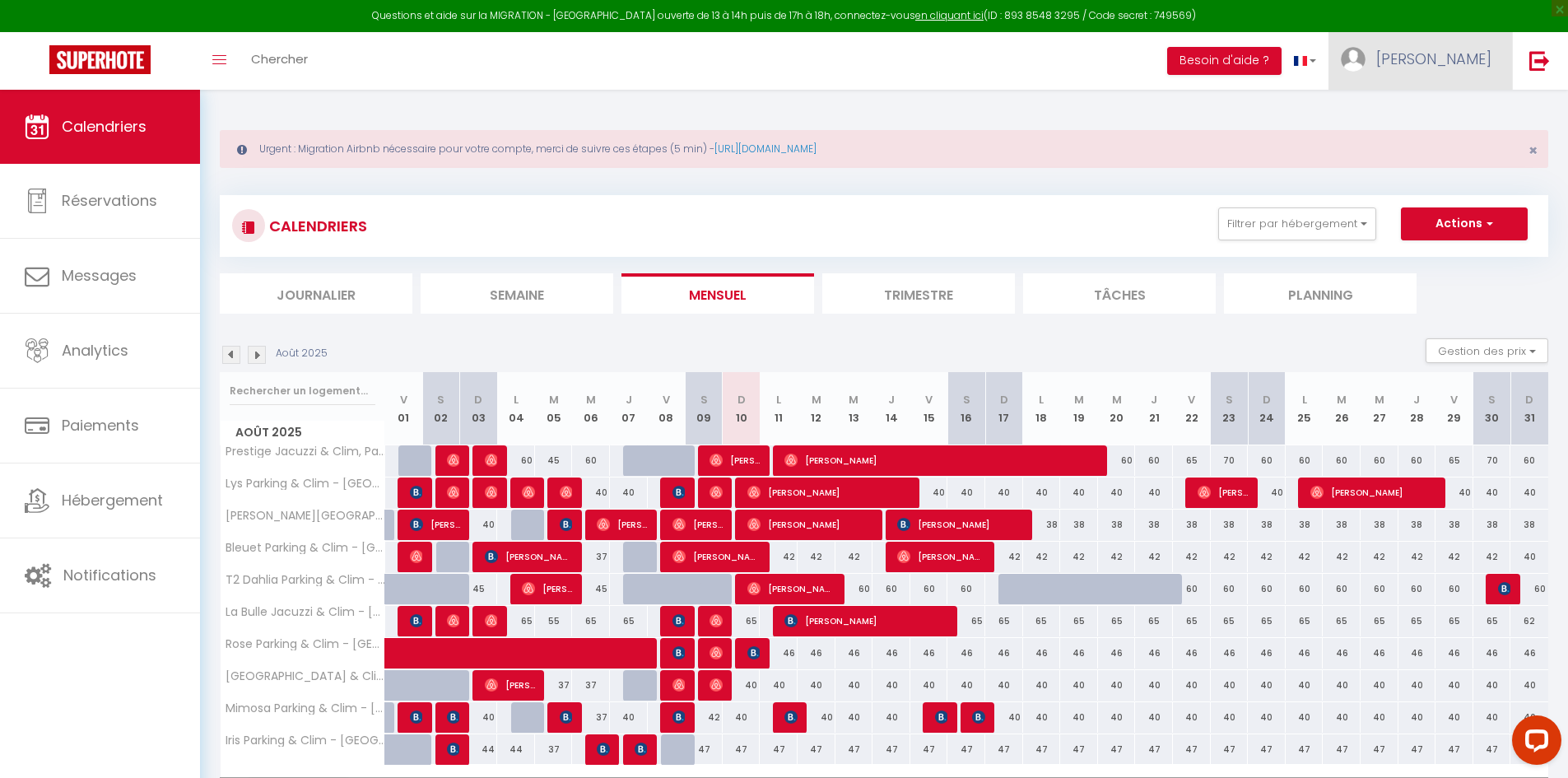
click at [1433, 54] on span "[PERSON_NAME]" at bounding box center [1434, 59] width 115 height 21
click at [1433, 124] on link "Paramètres" at bounding box center [1446, 114] width 122 height 28
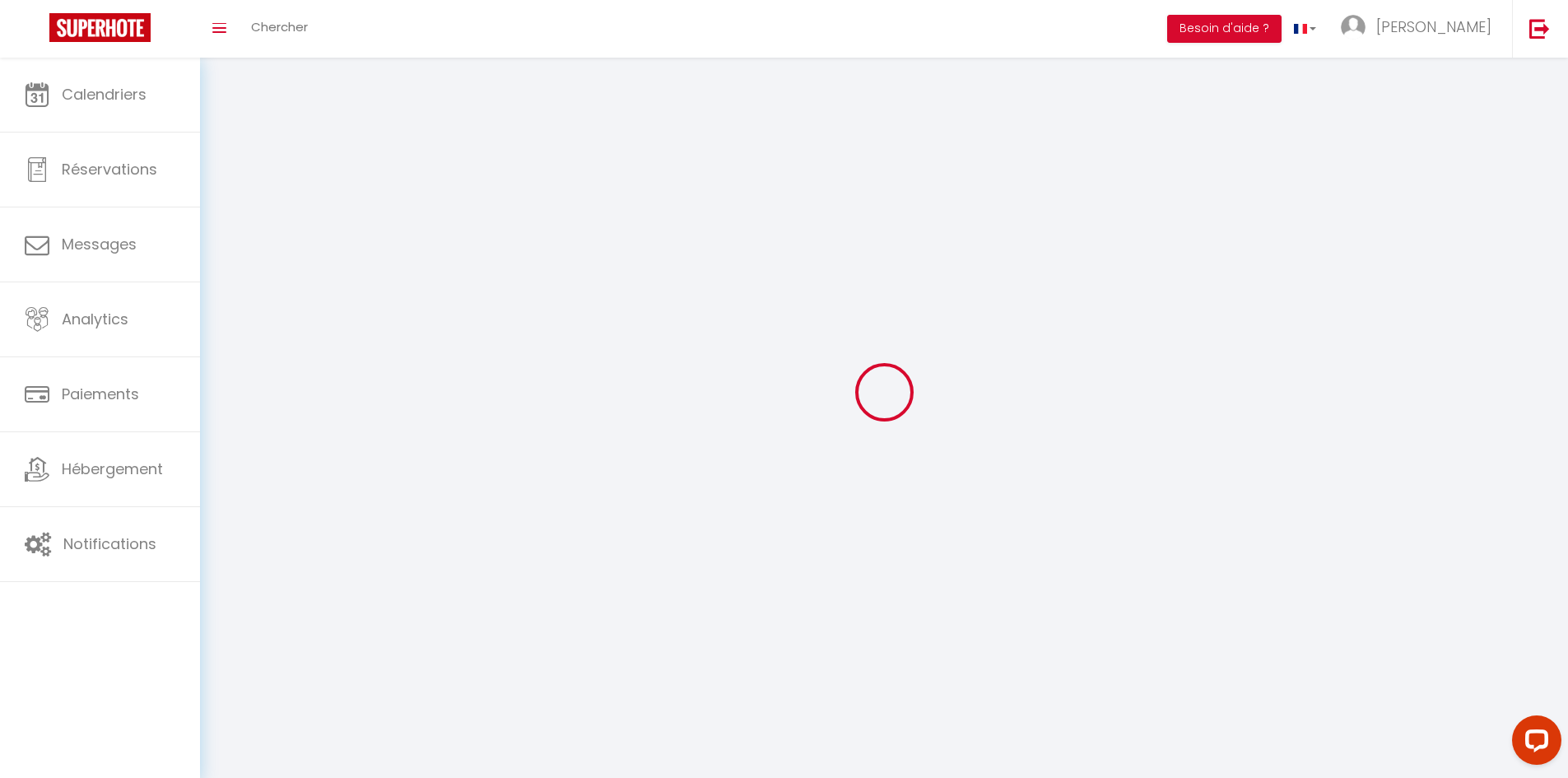
type input "[PERSON_NAME]"
type input "michallon"
type input "0611954515"
type input "1 allée [PERSON_NAME]"
type input "69160"
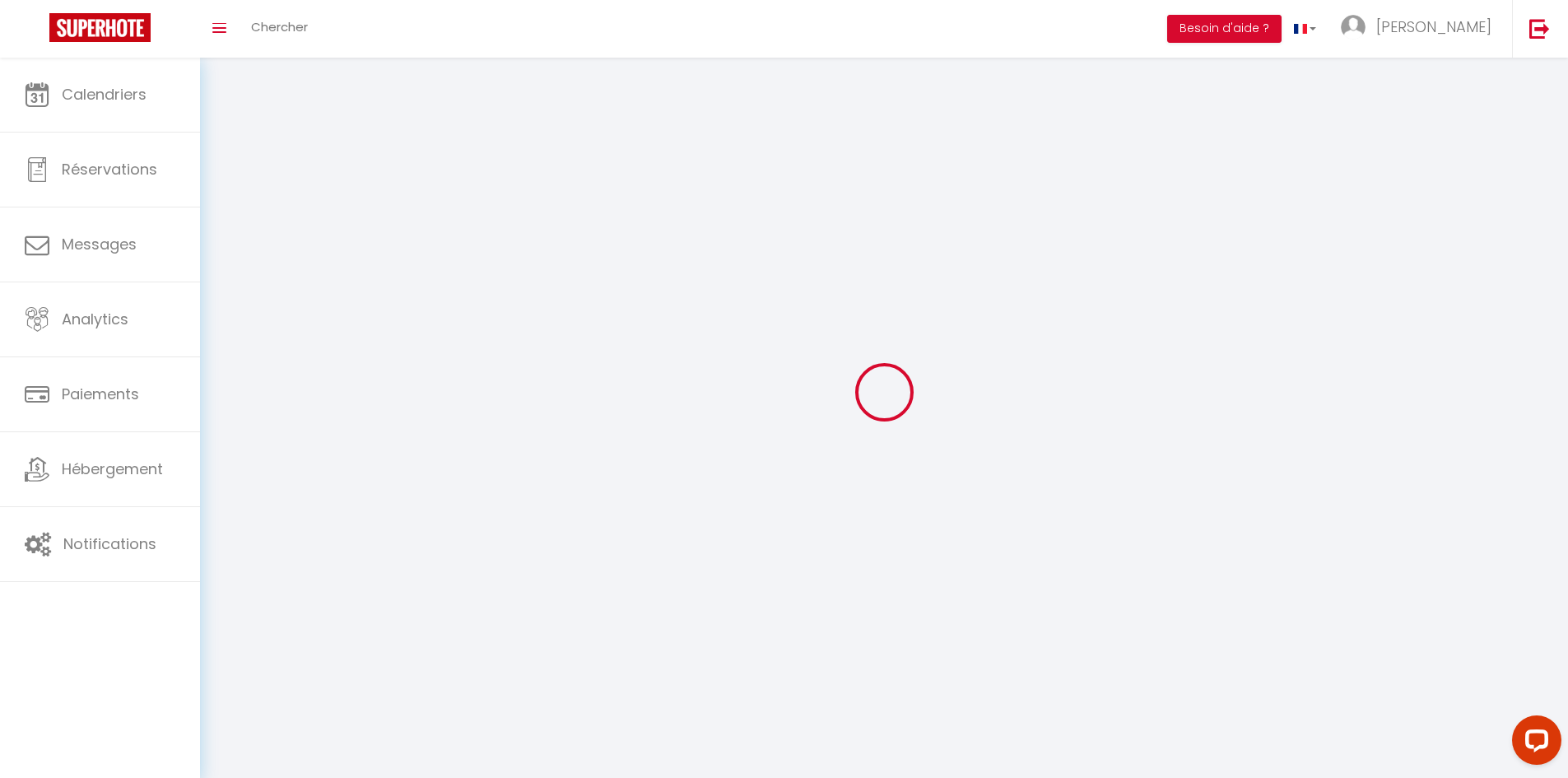
type input "[PERSON_NAME] la demi lune"
type input "AoUHKWSoOtQ3a5OnXupkKiy04"
type input "NoVIHgTczhybeTHf1JbjsWN6V"
type input "[URL][DOMAIN_NAME]"
select select "28"
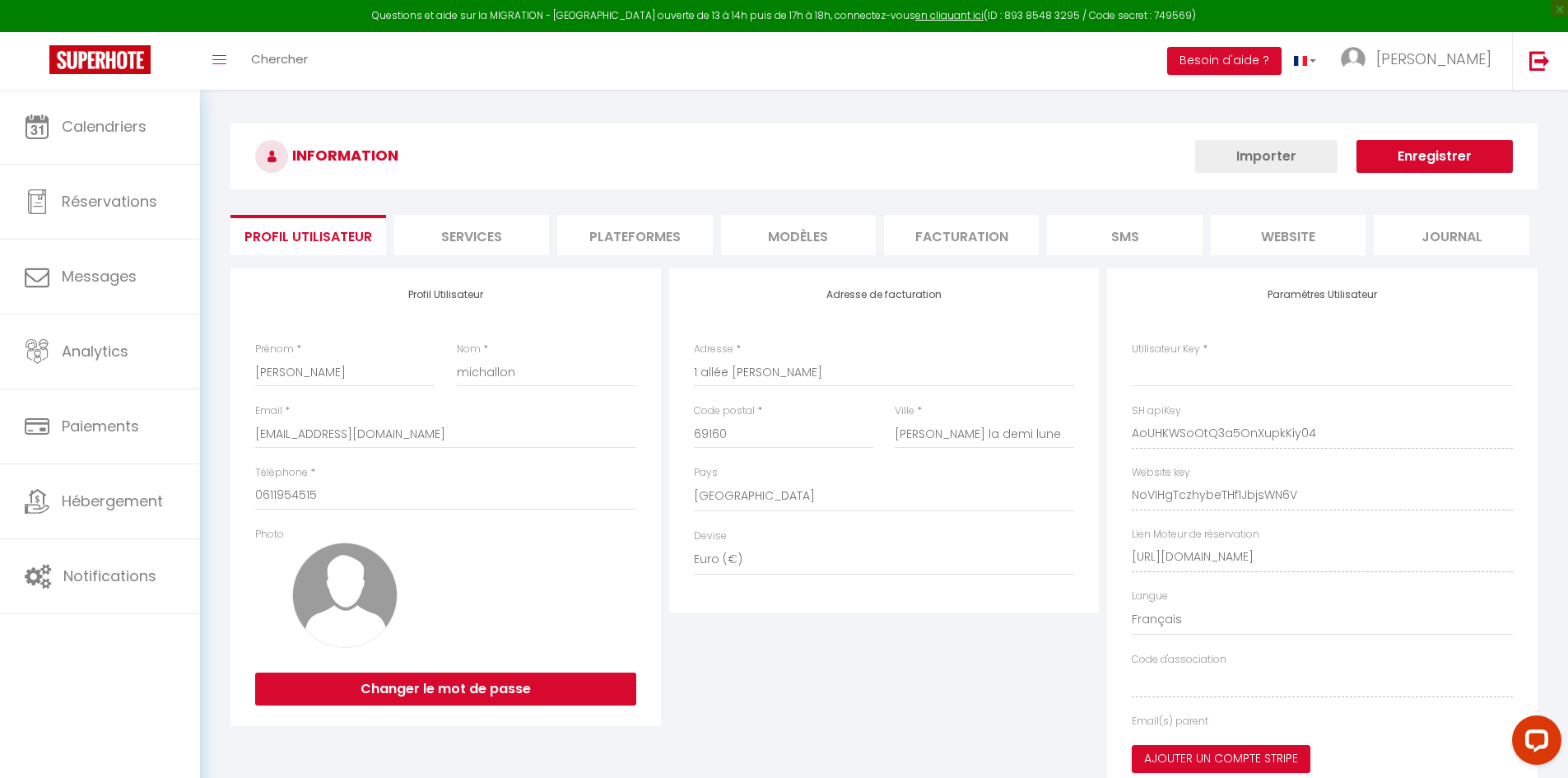
type input "AoUHKWSoOtQ3a5OnXupkKiy04"
type input "NoVIHgTczhybeTHf1JbjsWN6V"
type input "[URL][DOMAIN_NAME]"
select select "fr"
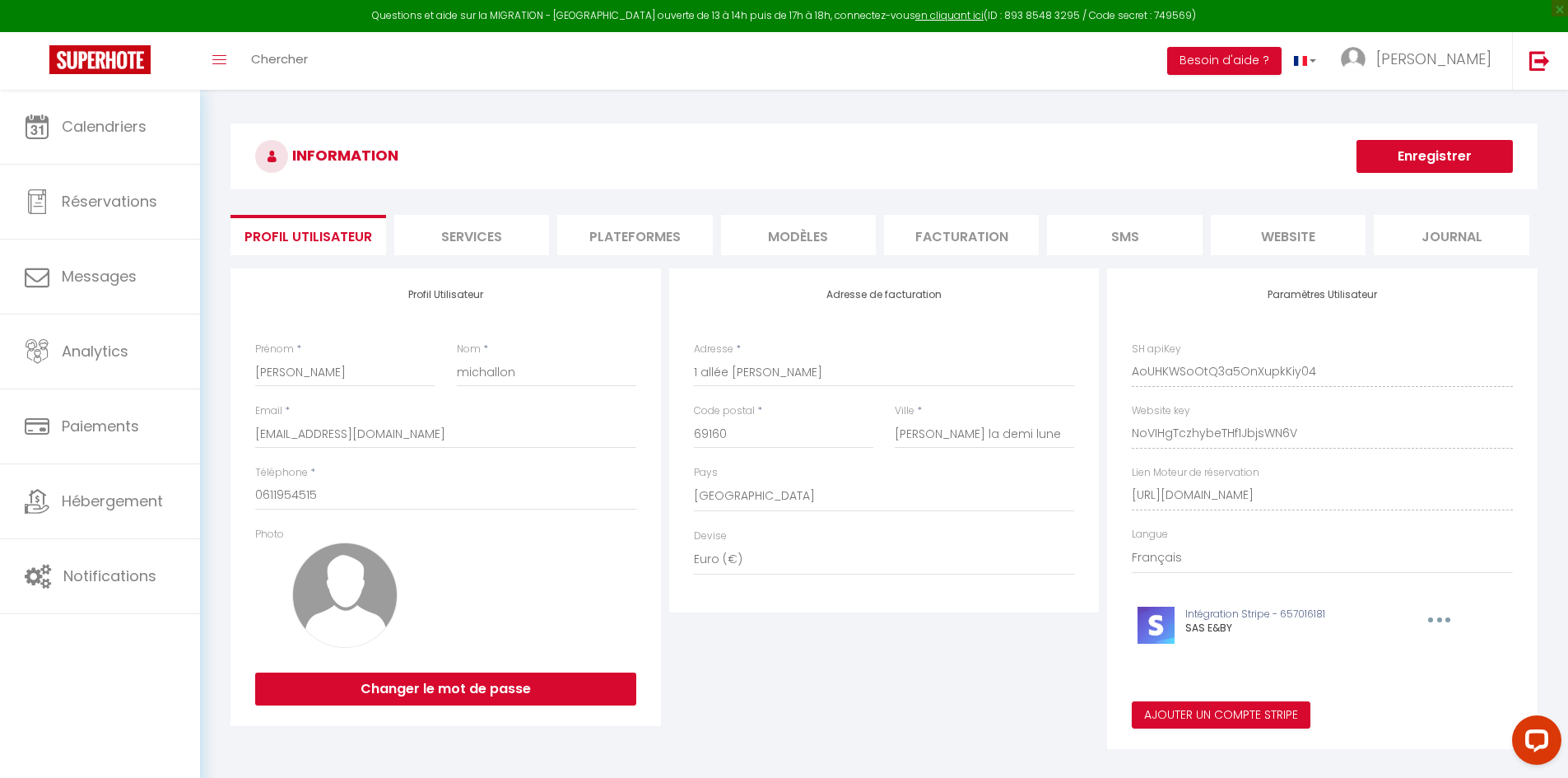
click at [1091, 460] on div "Profil Utilisateur Prénom * [PERSON_NAME] * [PERSON_NAME] * [EMAIL_ADDRESS][DOM…" at bounding box center [883, 509] width 1315 height 480
